Goal: Task Accomplishment & Management: Use online tool/utility

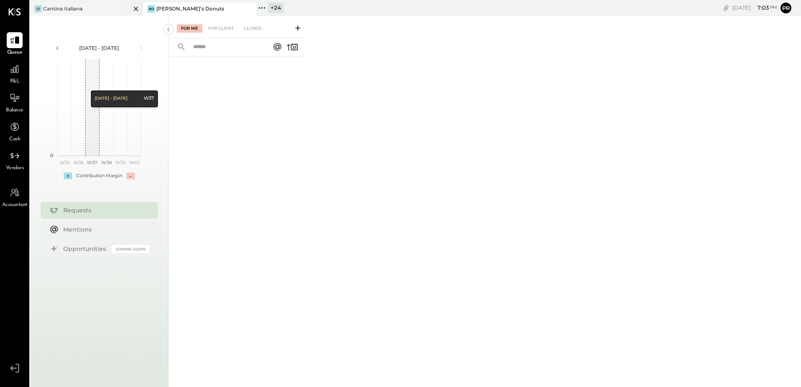
click at [96, 4] on div "CI Cantina Italiana" at bounding box center [86, 9] width 113 height 13
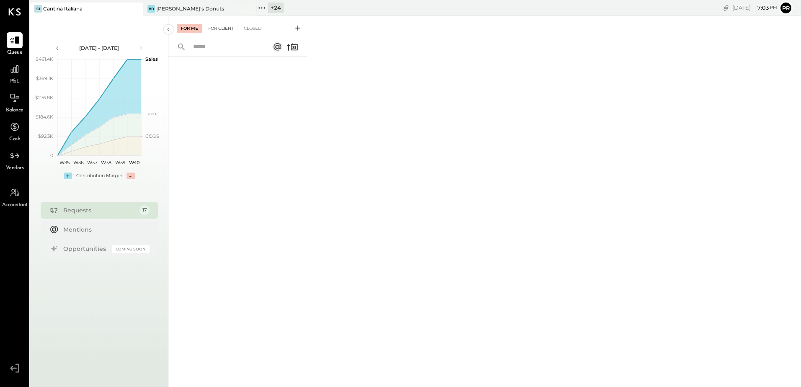
click at [231, 26] on div "For Client" at bounding box center [221, 28] width 34 height 8
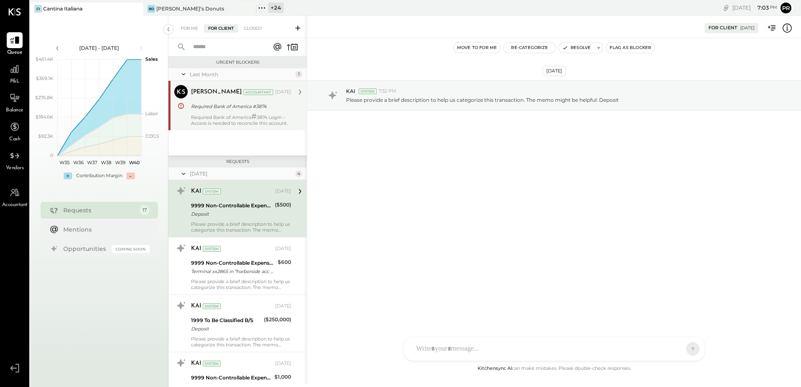
click at [215, 123] on div "Required Bank of America # 3874 Login – Access is needed to reconcile this acco…" at bounding box center [241, 120] width 100 height 13
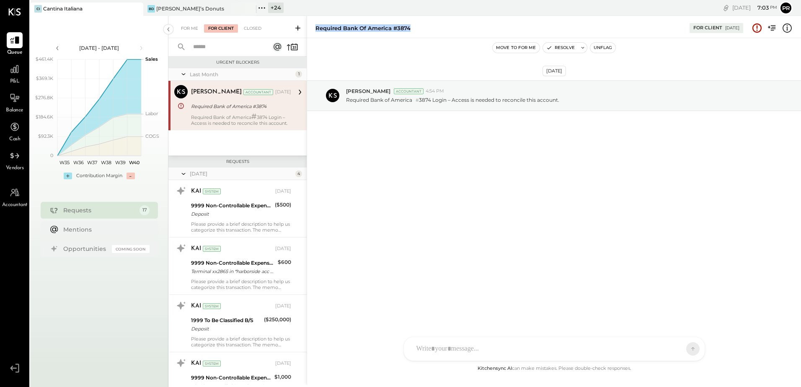
drag, startPoint x: 421, startPoint y: 27, endPoint x: 316, endPoint y: 20, distance: 104.6
click at [316, 20] on div "Required Bank of America #3874 For Client [DATE]" at bounding box center [554, 26] width 494 height 17
copy div "Required Bank of America #3874"
click at [298, 25] on icon at bounding box center [298, 28] width 8 height 8
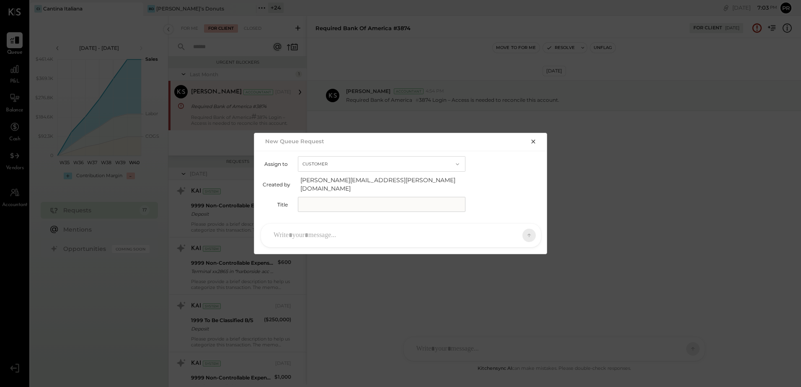
click at [333, 200] on input "text" at bounding box center [382, 204] width 168 height 15
paste input "**********"
drag, startPoint x: 333, startPoint y: 202, endPoint x: 408, endPoint y: 202, distance: 75.4
click at [408, 202] on input "**********" at bounding box center [382, 204] width 168 height 15
type input "**********"
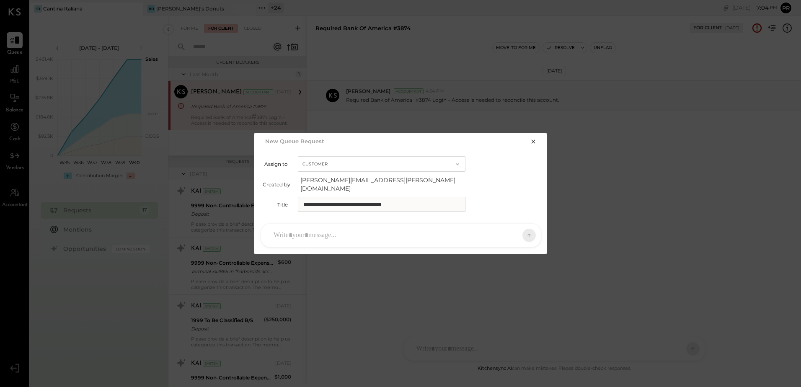
click at [383, 234] on div at bounding box center [394, 235] width 248 height 18
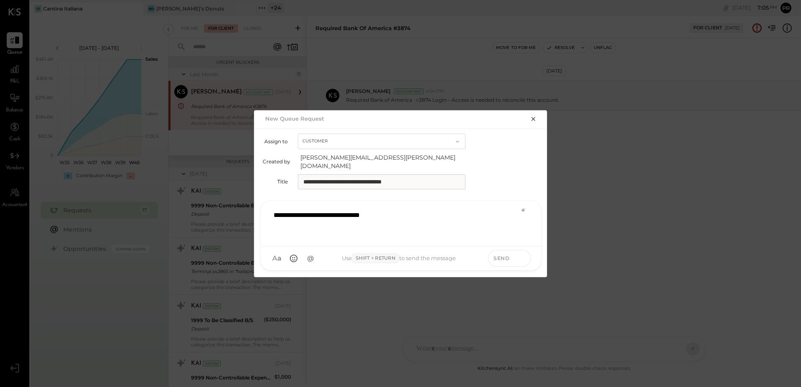
click at [518, 254] on button at bounding box center [522, 258] width 13 height 13
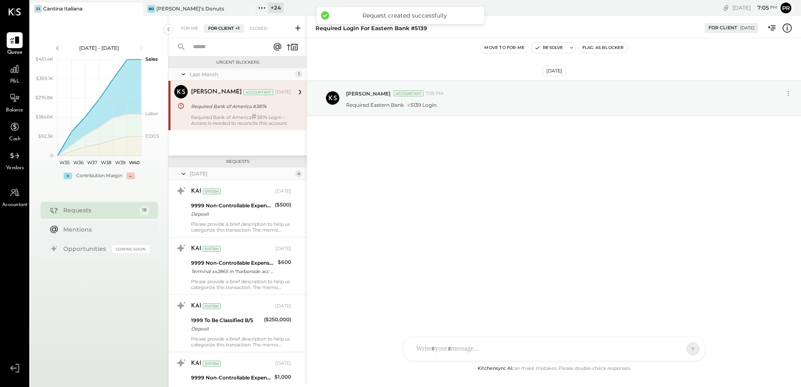
scroll to position [767, 0]
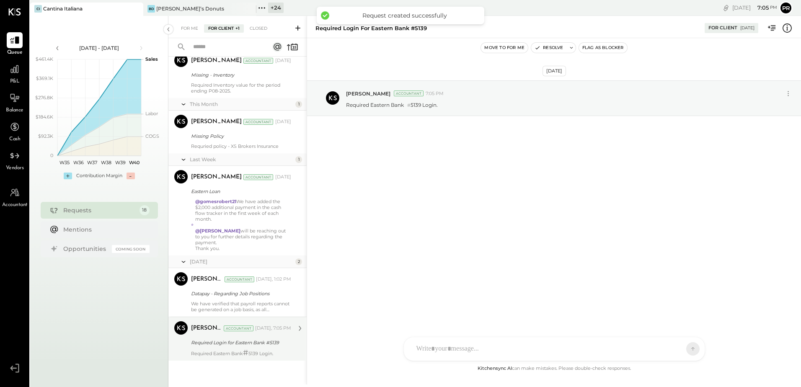
click at [238, 345] on div "Required Login for Eastern Bank #5139" at bounding box center [240, 343] width 98 height 8
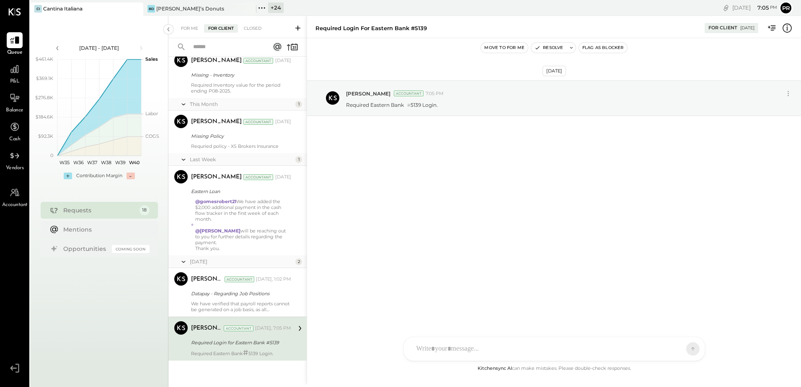
click at [601, 51] on button "Flag as Blocker" at bounding box center [603, 48] width 48 height 10
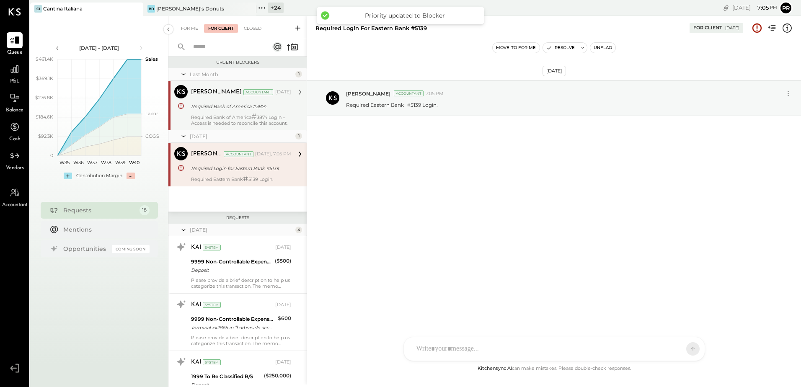
click at [249, 177] on span "#" at bounding box center [245, 178] width 5 height 9
